Goal: Obtain resource: Download file/media

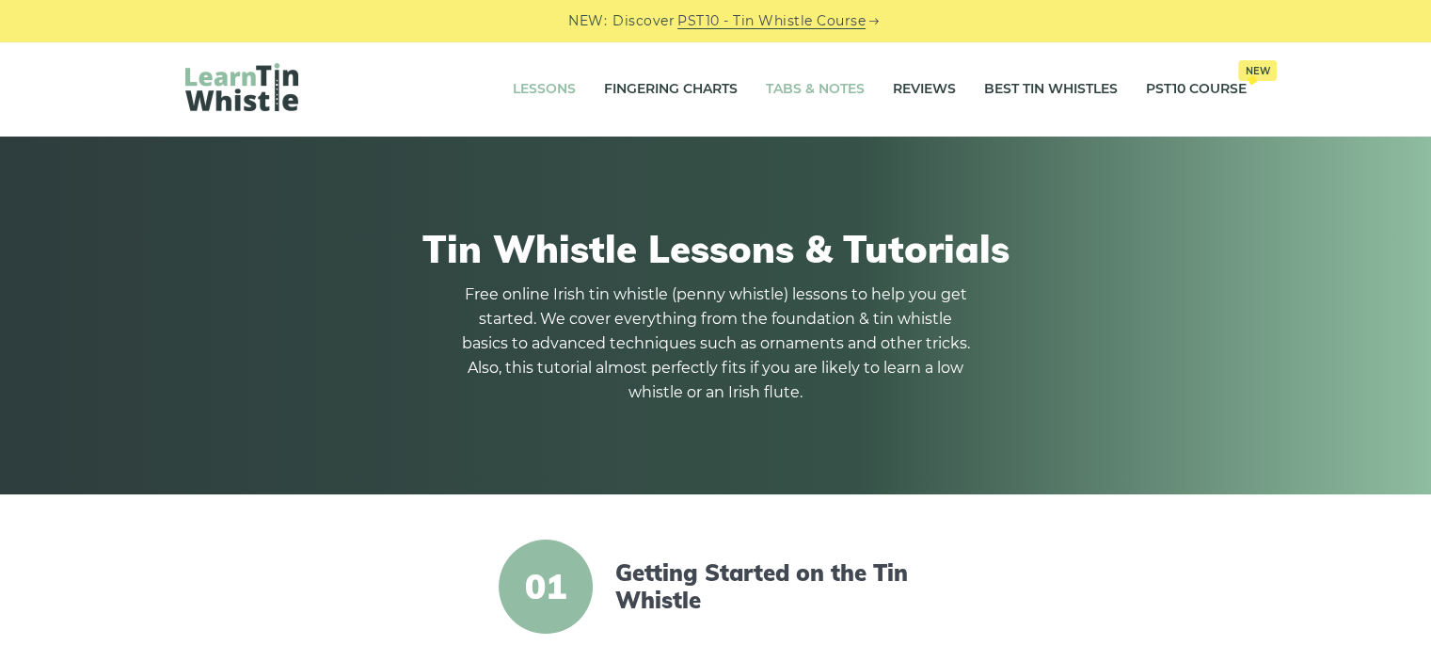
click at [832, 83] on link "Tabs & Notes" at bounding box center [815, 89] width 99 height 47
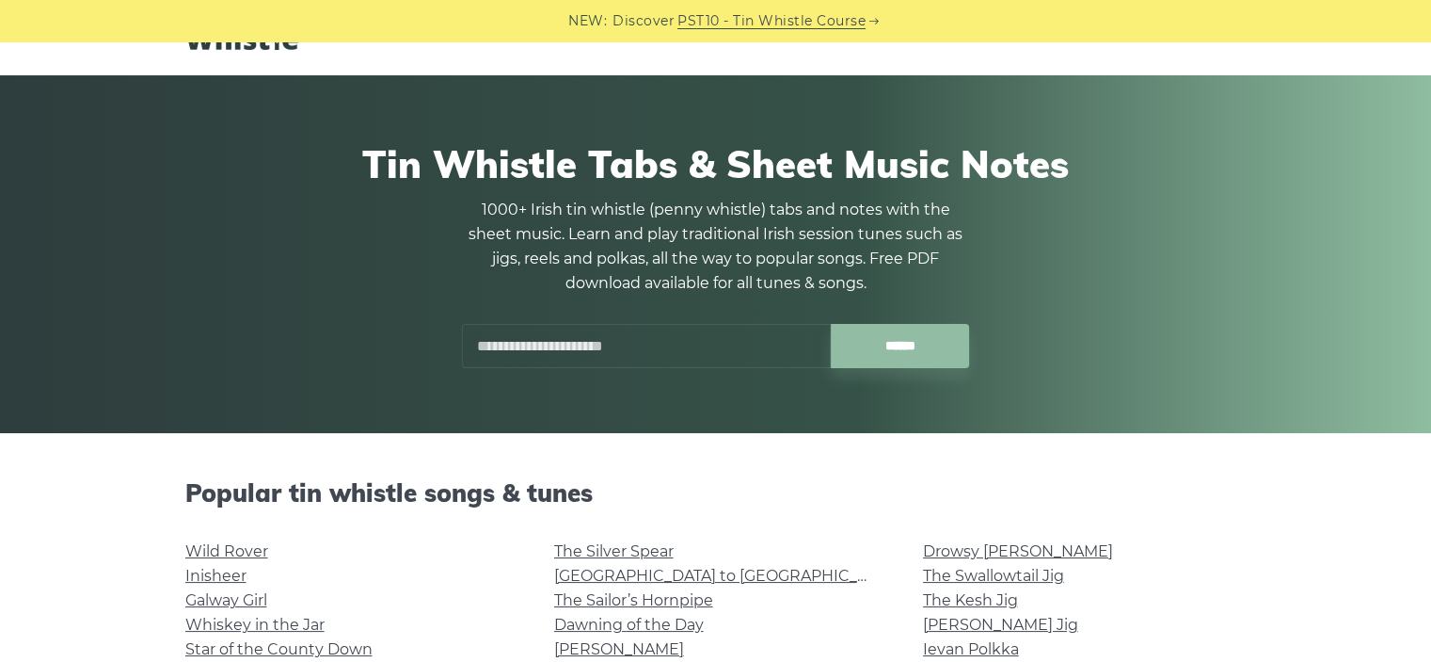
scroll to position [282, 0]
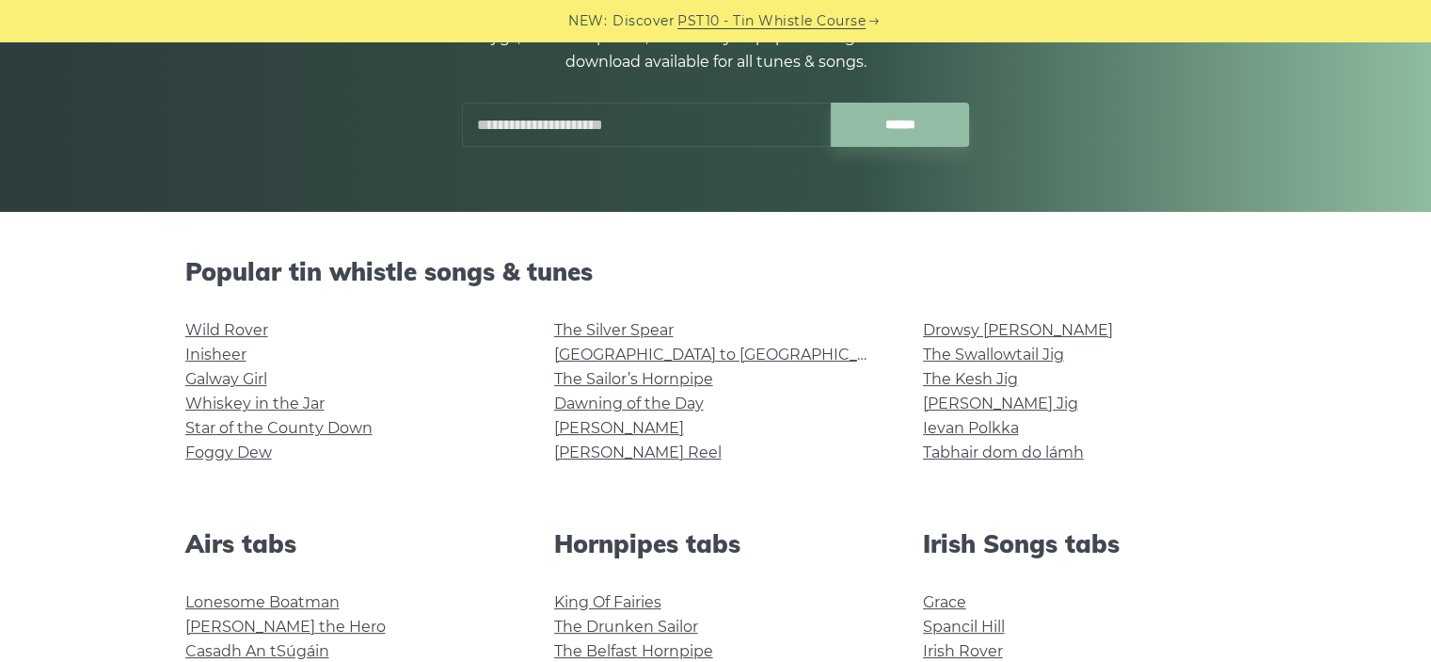
click at [631, 364] on li "[GEOGRAPHIC_DATA] to [GEOGRAPHIC_DATA]" at bounding box center [716, 355] width 324 height 24
click at [608, 451] on link "Cooley’s Reel" at bounding box center [638, 452] width 168 height 18
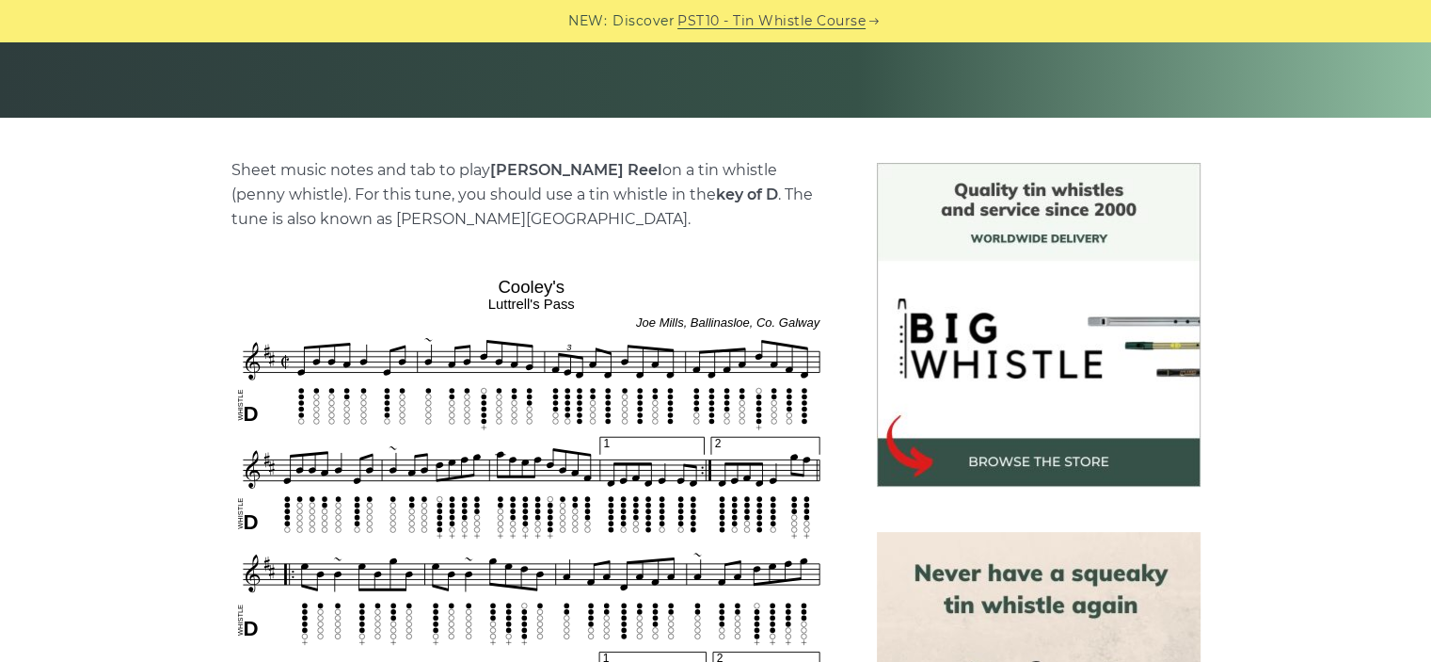
scroll to position [565, 0]
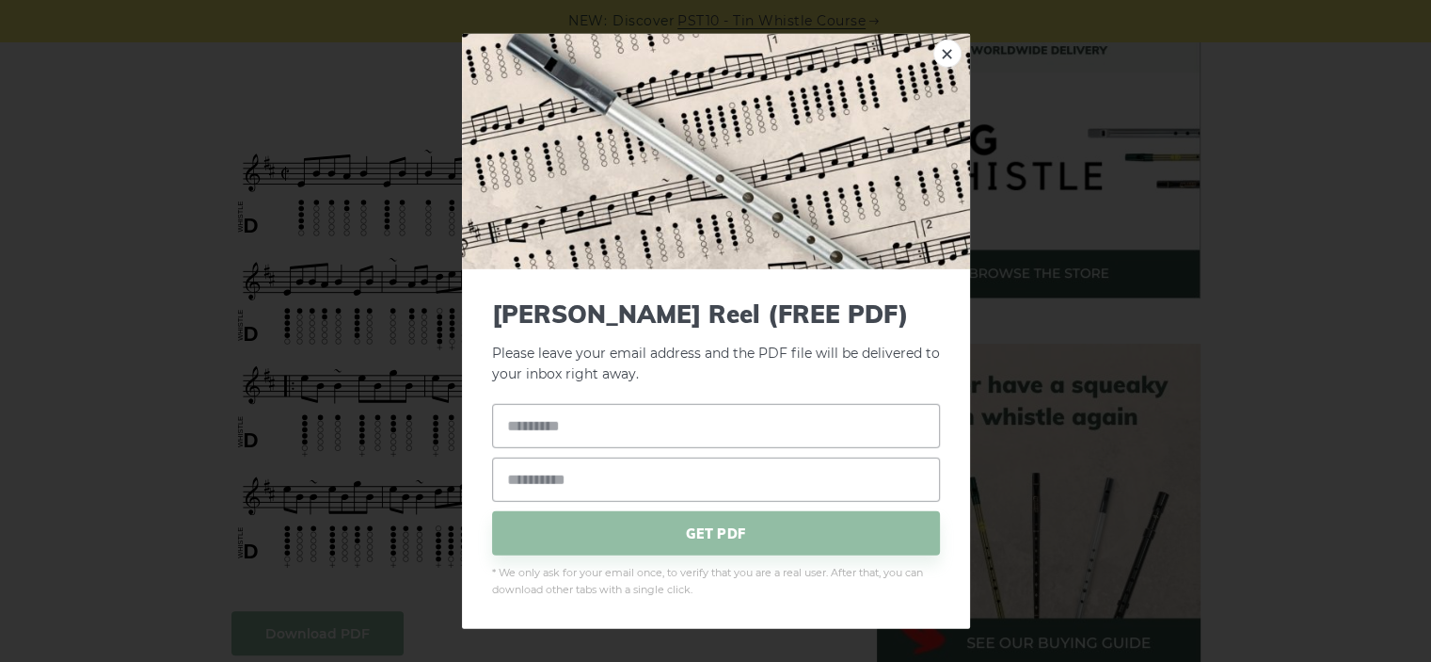
click at [643, 411] on input "text" at bounding box center [716, 426] width 448 height 44
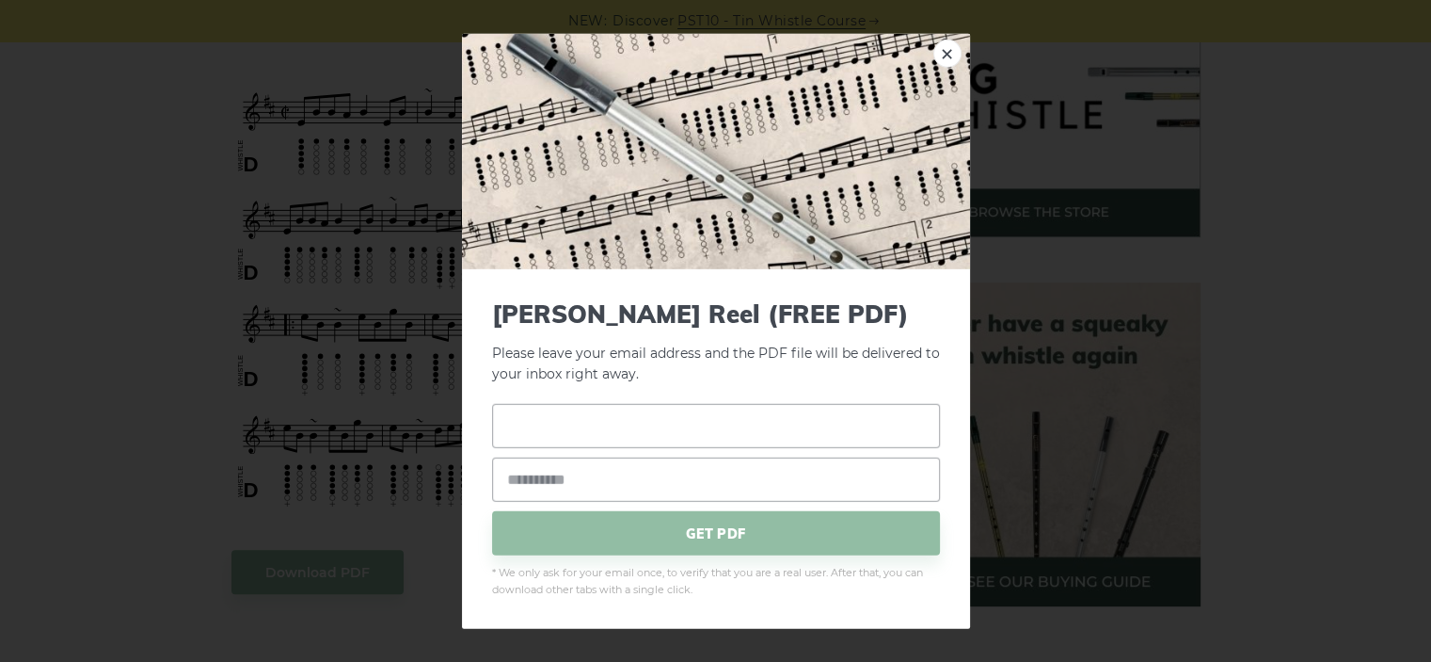
scroll to position [659, 0]
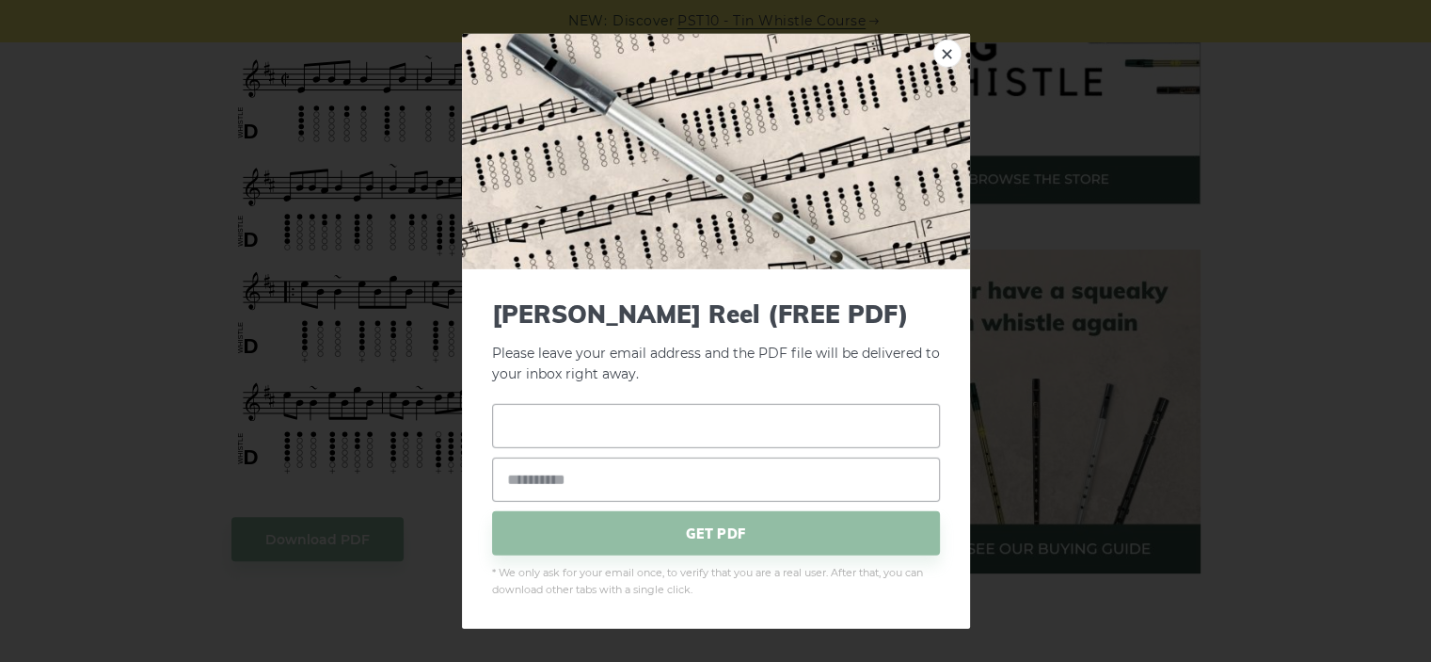
click at [560, 431] on input "text" at bounding box center [716, 426] width 448 height 44
type input "****"
click at [606, 483] on input "email" at bounding box center [716, 479] width 448 height 44
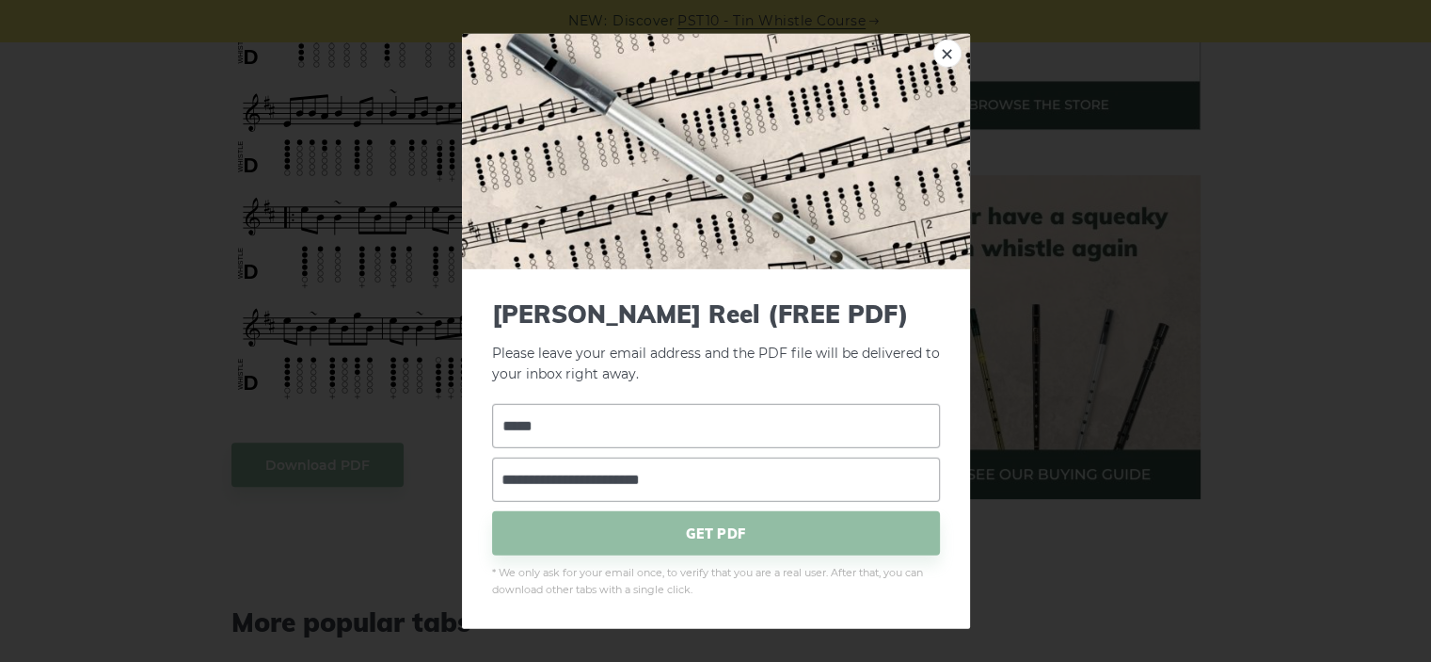
scroll to position [847, 0]
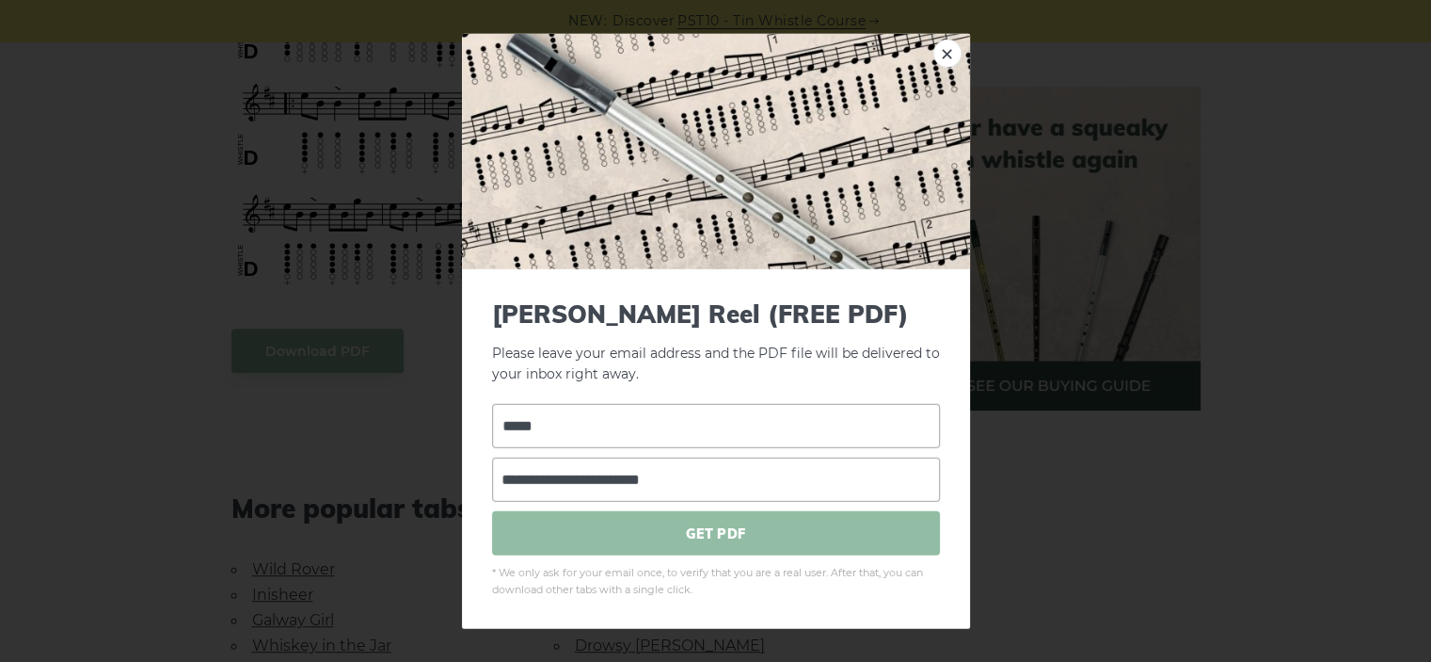
type input "**********"
click at [681, 544] on span "GET PDF" at bounding box center [716, 533] width 448 height 44
